Goal: Task Accomplishment & Management: Manage account settings

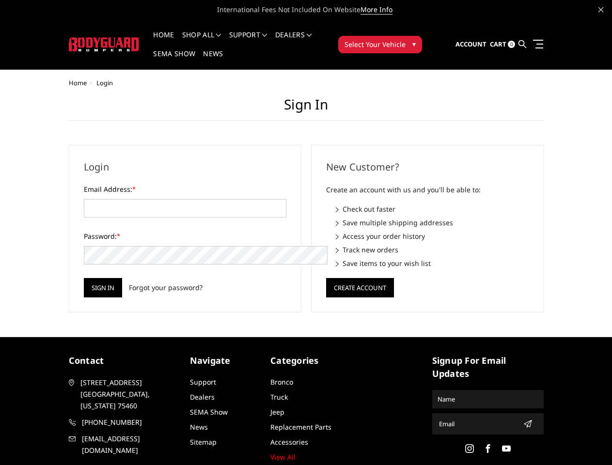
click at [306, 233] on div "New Customer? Create an account with us and you'll be able to: Check out faster…" at bounding box center [427, 229] width 242 height 168
click at [261, 35] on li "Support FAQ Install Instructions Shipping Warranty Terms & Conditions Cancellat…" at bounding box center [248, 41] width 46 height 19
click at [261, 41] on li "Support FAQ Install Instructions Shipping Warranty Terms & Conditions Cancellat…" at bounding box center [248, 41] width 46 height 19
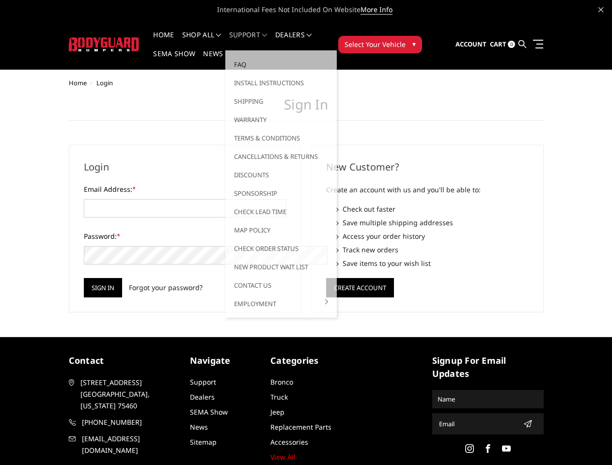
click at [406, 39] on span "Select Your Vehicle" at bounding box center [375, 44] width 61 height 10
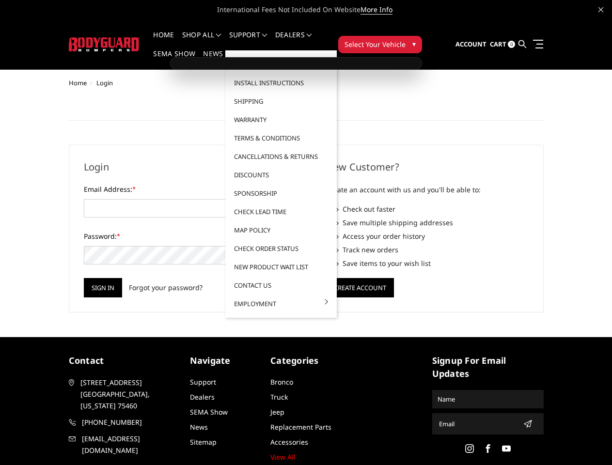
click at [406, 39] on span "Select Your Vehicle" at bounding box center [375, 44] width 61 height 10
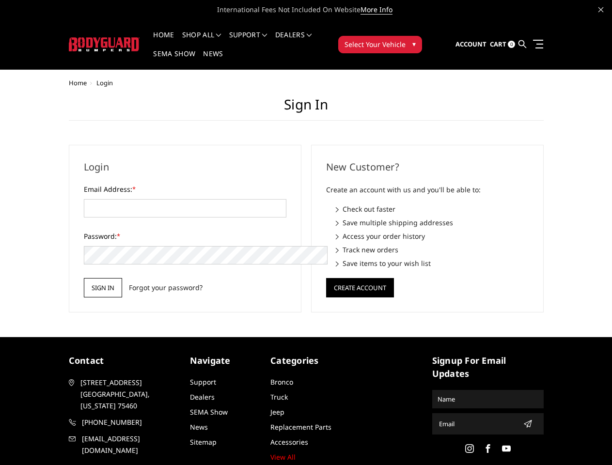
click at [84, 278] on input "Sign in" at bounding box center [103, 287] width 38 height 19
click at [360, 278] on button "Create Account" at bounding box center [360, 287] width 68 height 19
click at [524, 420] on icon "submit" at bounding box center [528, 424] width 8 height 8
